Goal: Information Seeking & Learning: Learn about a topic

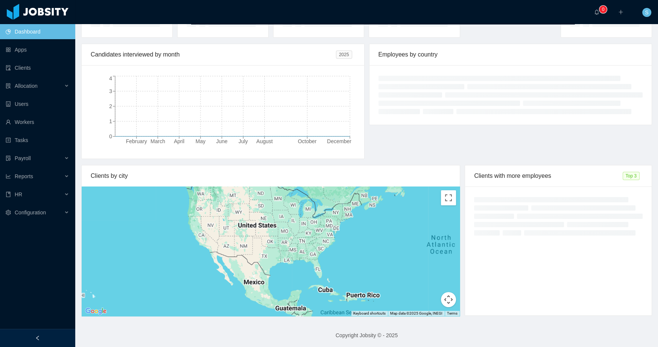
scroll to position [79, 0]
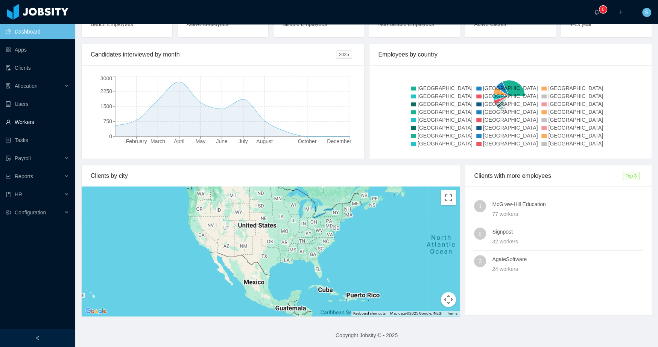
click at [28, 118] on link "Workers" at bounding box center [38, 121] width 64 height 15
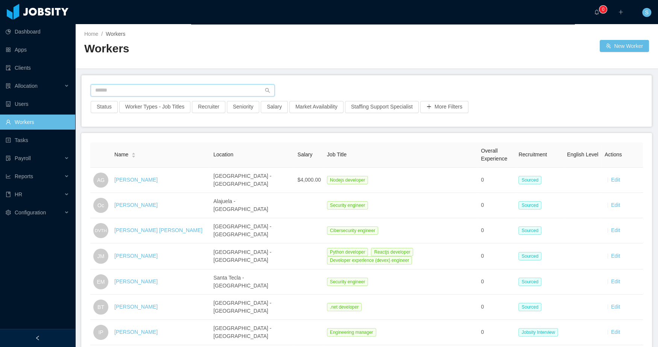
click at [142, 93] on input "text" at bounding box center [183, 90] width 184 height 12
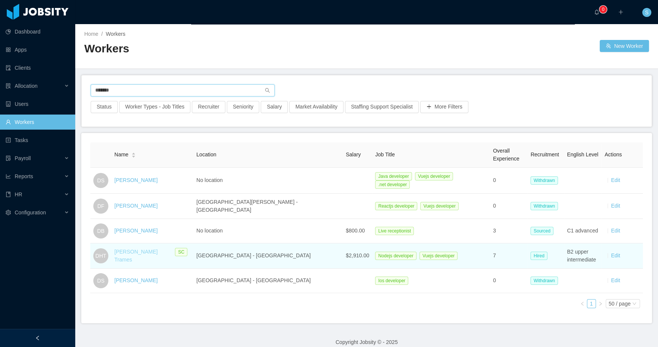
type input "******"
click at [157, 252] on link "[PERSON_NAME] Trames" at bounding box center [135, 255] width 43 height 14
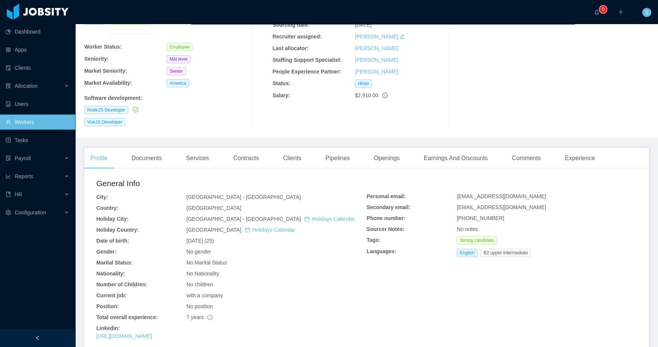
scroll to position [87, 0]
click at [526, 147] on div "Comments" at bounding box center [526, 157] width 41 height 21
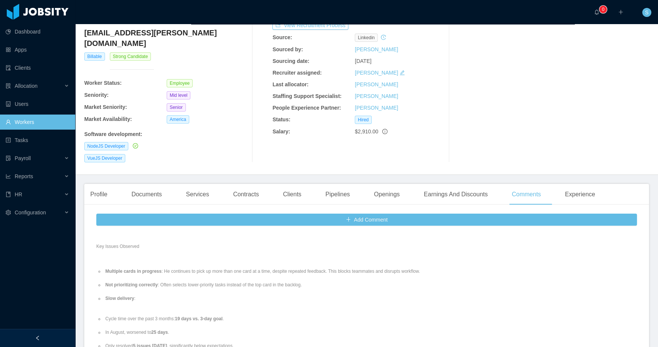
scroll to position [212, 0]
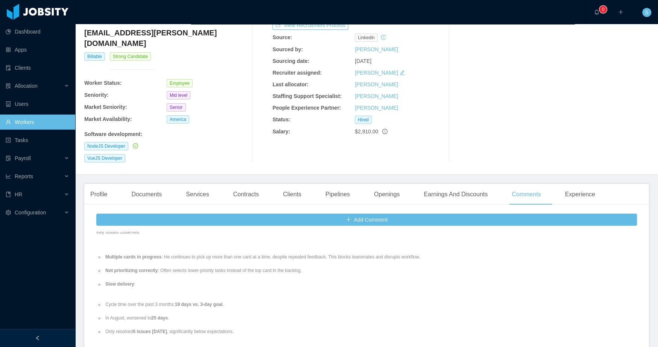
click at [233, 253] on li "Multiple cards in progress : He continues to pick up more than one card at a ti…" at bounding box center [271, 256] width 335 height 7
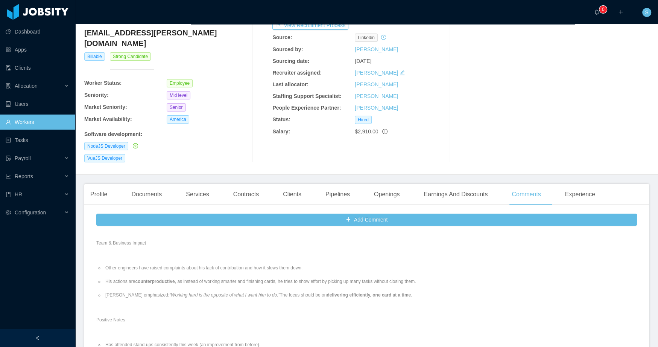
scroll to position [378, 0]
click at [246, 277] on li "His actions are counterproductive , as instead of working smarter and finishing…" at bounding box center [271, 280] width 335 height 7
click at [307, 277] on li "His actions are counterproductive , as instead of working smarter and finishing…" at bounding box center [271, 280] width 335 height 7
click at [409, 277] on li "His actions are counterproductive , as instead of working smarter and finishing…" at bounding box center [271, 280] width 335 height 7
drag, startPoint x: 142, startPoint y: 283, endPoint x: 265, endPoint y: 280, distance: 123.1
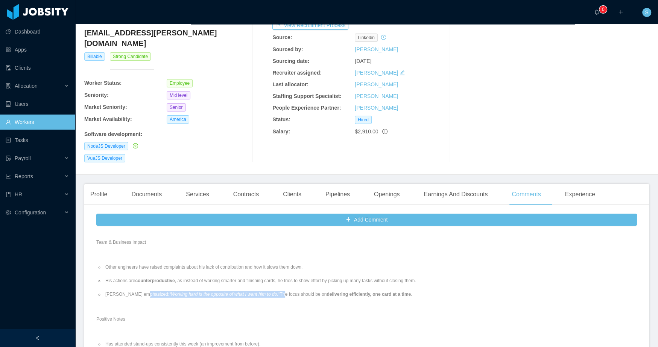
click at [265, 291] on li "[PERSON_NAME] emphasized: “Working hard is the opposite of what I want him to d…" at bounding box center [271, 294] width 335 height 7
click at [292, 291] on li "[PERSON_NAME] emphasized: “Working hard is the opposite of what I want him to d…" at bounding box center [271, 294] width 335 height 7
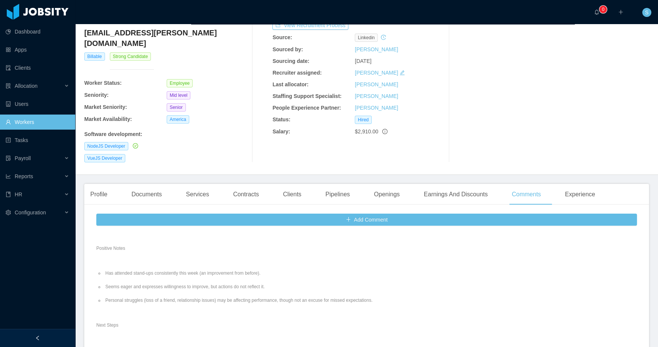
scroll to position [465, 0]
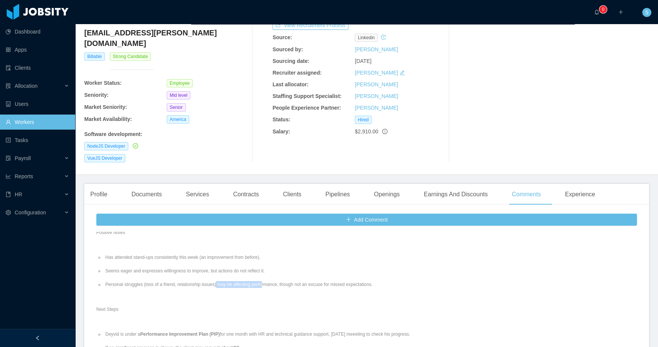
drag, startPoint x: 223, startPoint y: 272, endPoint x: 272, endPoint y: 272, distance: 49.3
click at [272, 281] on li "Personal struggles (loss of a friend, relationship issues) may be affecting per…" at bounding box center [271, 284] width 335 height 7
click at [315, 281] on li "Personal struggles (loss of a friend, relationship issues) may be affecting per…" at bounding box center [271, 284] width 335 height 7
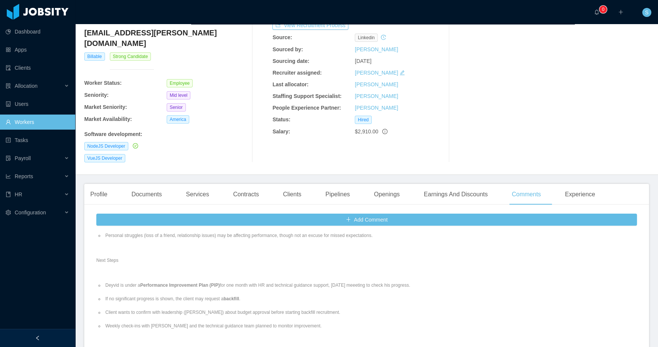
scroll to position [520, 0]
click at [288, 275] on li "Deyvid is under a Performance Improvement Plan (PIP) for one month with HR and …" at bounding box center [271, 278] width 335 height 7
click at [341, 275] on li "Deyvid is under a Performance Improvement Plan (PIP) for one month with HR and …" at bounding box center [271, 278] width 335 height 7
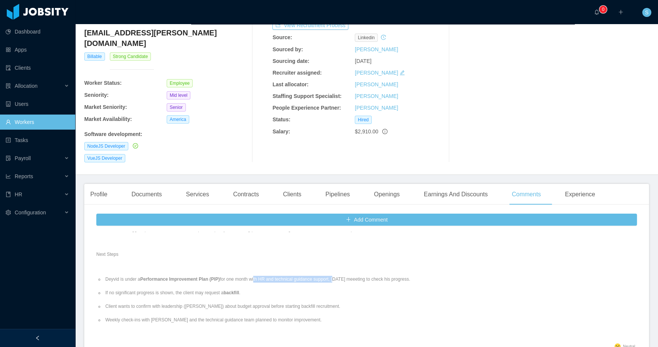
drag, startPoint x: 260, startPoint y: 266, endPoint x: 346, endPoint y: 265, distance: 86.2
click at [346, 275] on li "Deyvid is under a Performance Improvement Plan (PIP) for one month with HR and …" at bounding box center [271, 278] width 335 height 7
click at [372, 275] on li "Deyvid is under a Performance Improvement Plan (PIP) for one month with HR and …" at bounding box center [271, 278] width 335 height 7
drag, startPoint x: 181, startPoint y: 282, endPoint x: 225, endPoint y: 281, distance: 44.0
click at [225, 289] on li "If no significant progress is shown, the client may request a backfill ." at bounding box center [271, 292] width 335 height 7
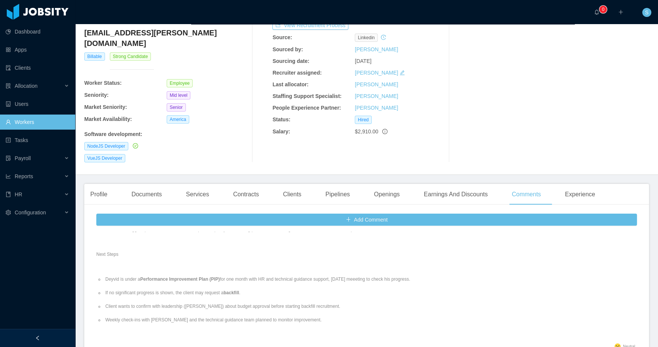
click at [196, 303] on li "Client wants to confirm with leadership ([PERSON_NAME]) about budget approval b…" at bounding box center [271, 306] width 335 height 7
drag, startPoint x: 176, startPoint y: 293, endPoint x: 209, endPoint y: 293, distance: 33.5
click at [209, 303] on li "Client wants to confirm with leadership ([PERSON_NAME]) about budget approval b…" at bounding box center [271, 306] width 335 height 7
drag, startPoint x: 228, startPoint y: 293, endPoint x: 308, endPoint y: 295, distance: 79.8
click at [308, 303] on li "Client wants to confirm with leadership ([PERSON_NAME]) about budget approval b…" at bounding box center [271, 306] width 335 height 7
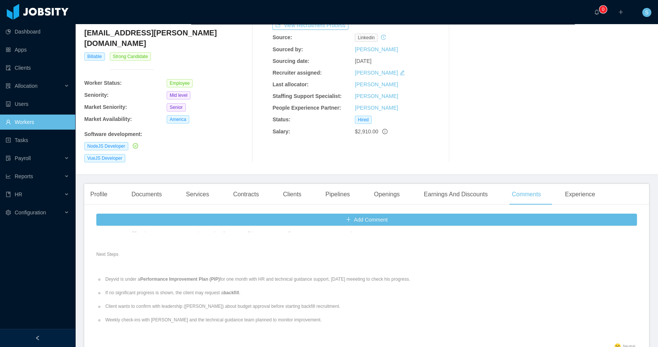
click at [199, 316] on li "Weekly check-ins with [PERSON_NAME] and the technical guidance team planned to …" at bounding box center [271, 319] width 335 height 7
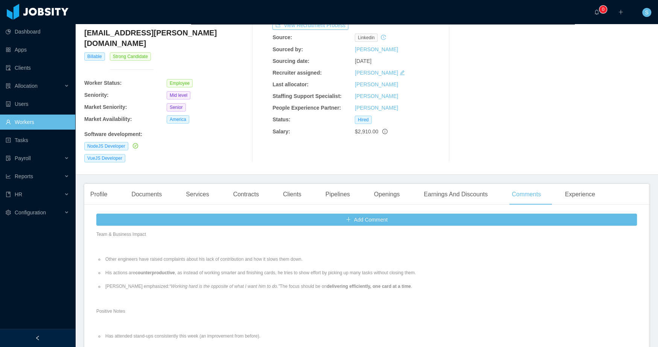
scroll to position [386, 0]
